Goal: Information Seeking & Learning: Learn about a topic

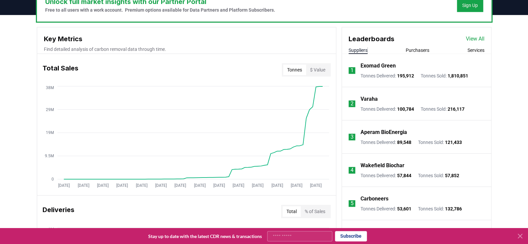
scroll to position [214, 0]
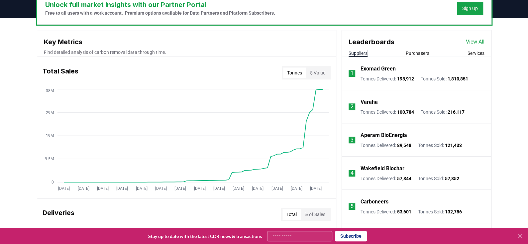
click at [409, 52] on button "Purchasers" at bounding box center [418, 53] width 24 height 7
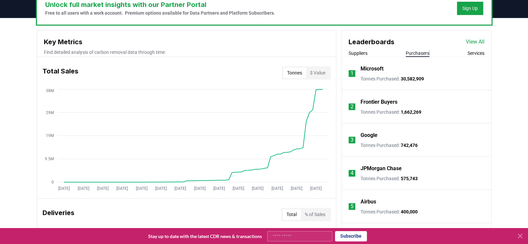
click at [353, 52] on button "Suppliers" at bounding box center [357, 53] width 19 height 7
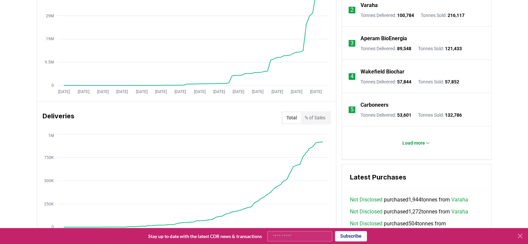
scroll to position [314, 0]
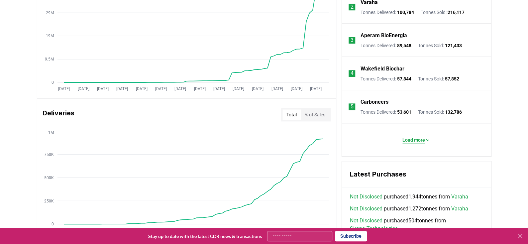
click at [418, 144] on button "Load more" at bounding box center [416, 139] width 39 height 13
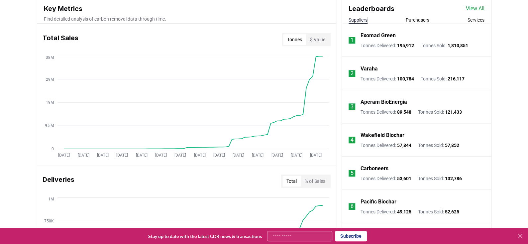
scroll to position [81, 0]
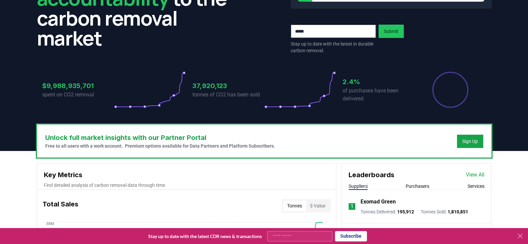
click at [468, 172] on link "View All" at bounding box center [475, 175] width 19 height 8
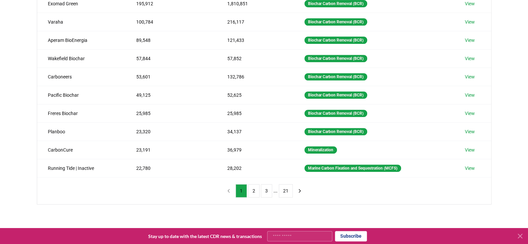
scroll to position [113, 0]
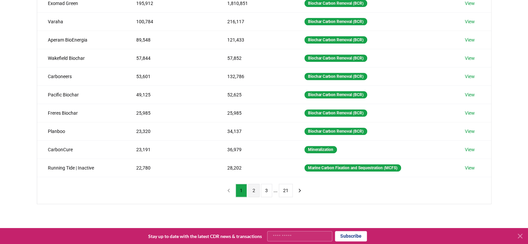
click at [251, 191] on button "2" at bounding box center [253, 190] width 11 height 13
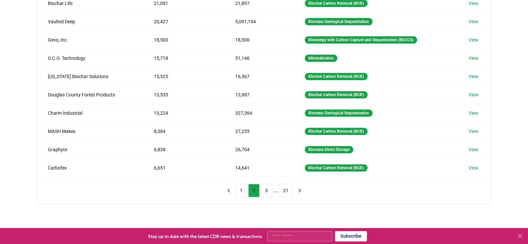
scroll to position [0, 0]
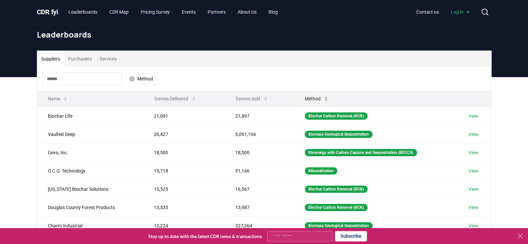
click at [319, 97] on button "Method" at bounding box center [316, 98] width 35 height 13
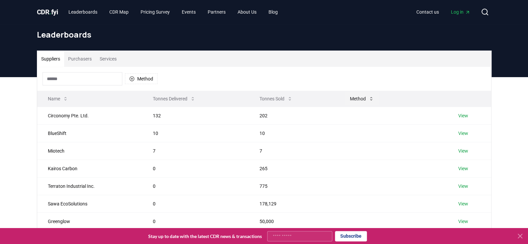
click at [364, 100] on button "Method" at bounding box center [361, 98] width 35 height 13
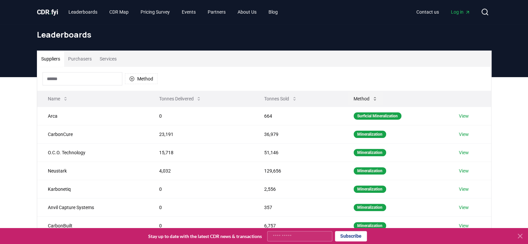
click at [364, 100] on button "Method" at bounding box center [365, 98] width 35 height 13
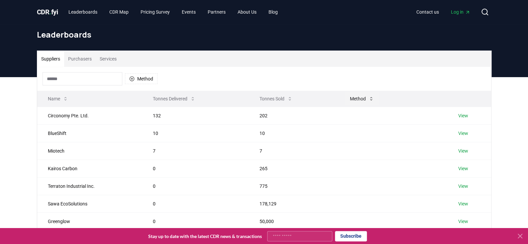
click at [364, 100] on button "Method" at bounding box center [361, 98] width 35 height 13
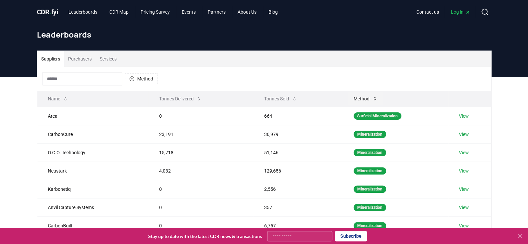
click at [365, 100] on button "Method" at bounding box center [365, 98] width 35 height 13
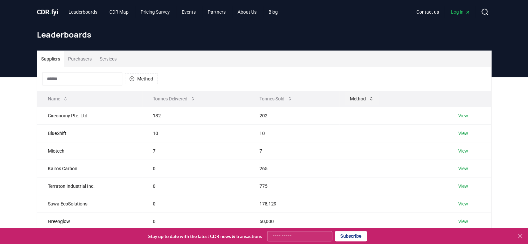
click at [365, 99] on button "Method" at bounding box center [361, 98] width 35 height 13
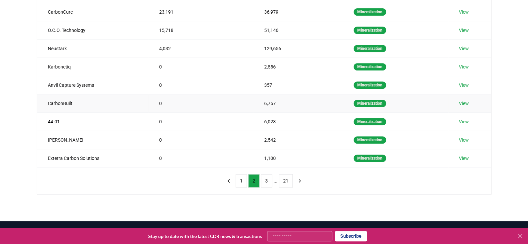
scroll to position [194, 0]
